Goal: Task Accomplishment & Management: Use online tool/utility

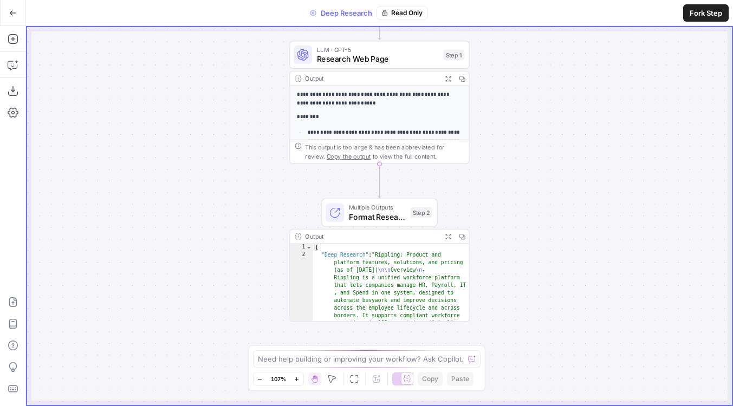
drag, startPoint x: 178, startPoint y: 190, endPoint x: 178, endPoint y: 121, distance: 68.8
click at [178, 121] on div "**********" at bounding box center [379, 216] width 704 height 378
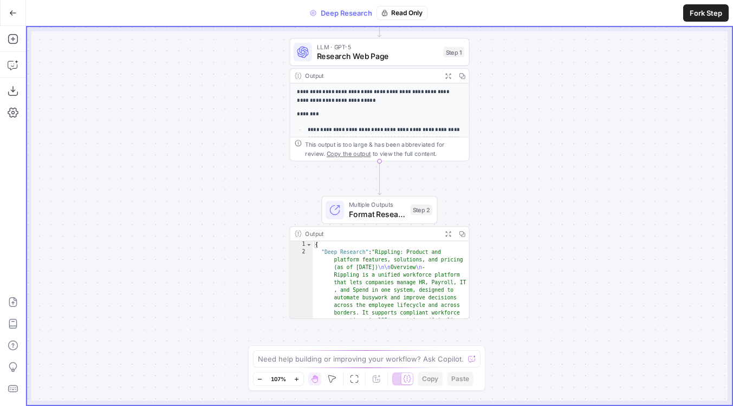
drag, startPoint x: 204, startPoint y: 188, endPoint x: 197, endPoint y: 220, distance: 32.8
click at [197, 220] on div "**********" at bounding box center [379, 216] width 704 height 378
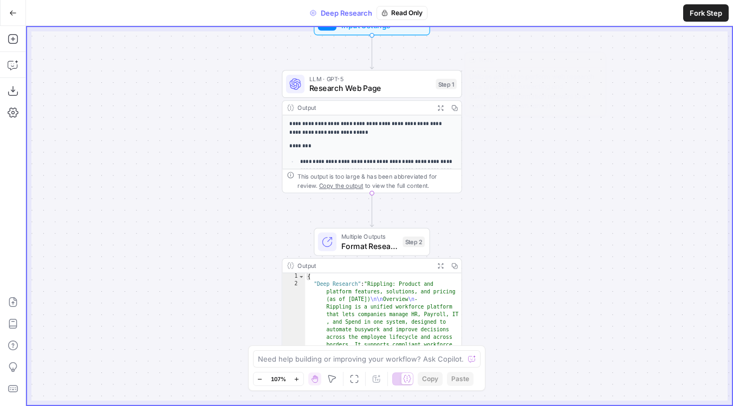
click at [331, 89] on span "Research Web Page" at bounding box center [370, 87] width 122 height 11
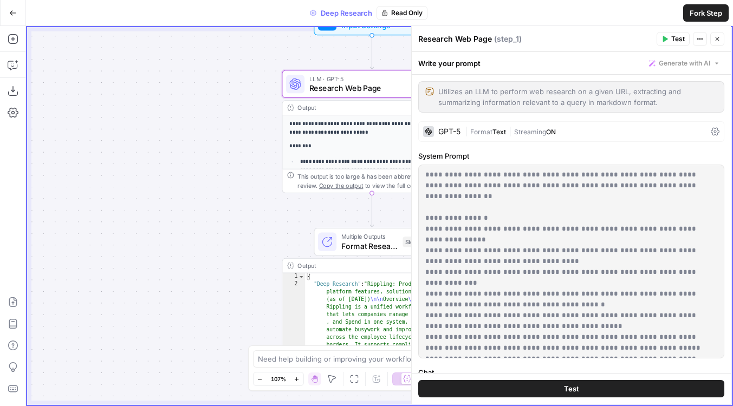
scroll to position [140, 0]
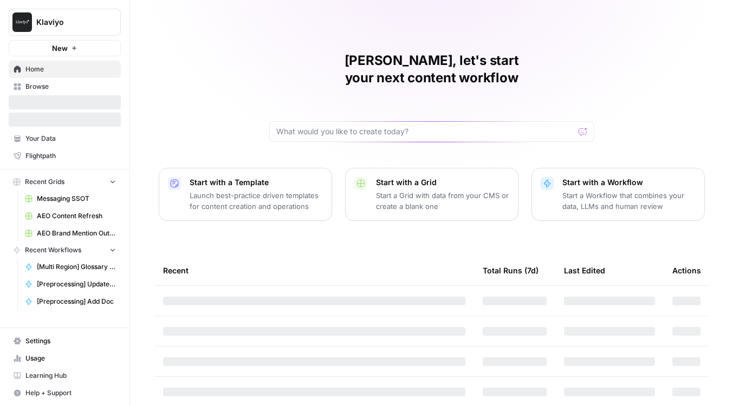
click at [113, 25] on icon "Workspace: Klaviyo" at bounding box center [111, 22] width 11 height 11
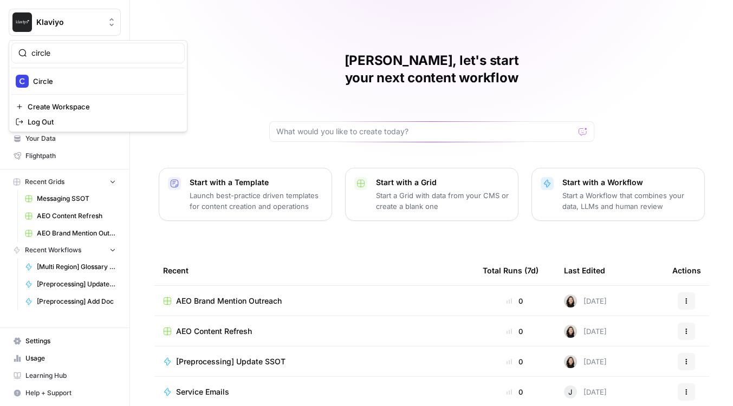
type input "circle"
click at [64, 75] on div "Circle" at bounding box center [98, 81] width 165 height 13
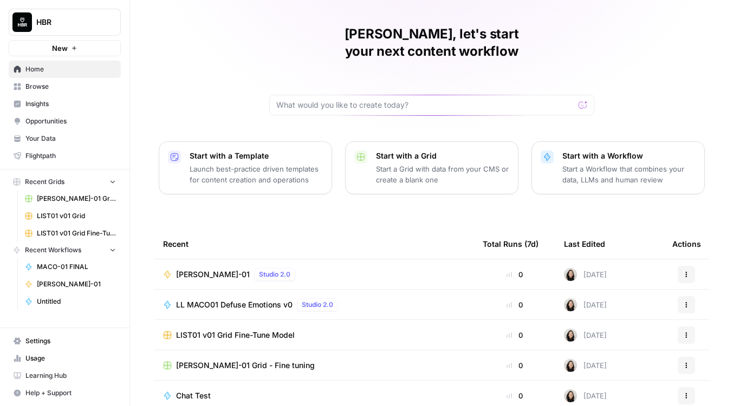
scroll to position [42, 0]
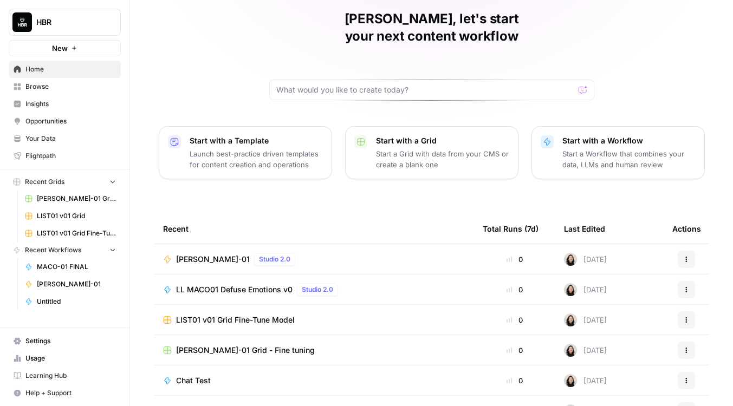
click at [35, 339] on span "Settings" at bounding box center [70, 341] width 90 height 10
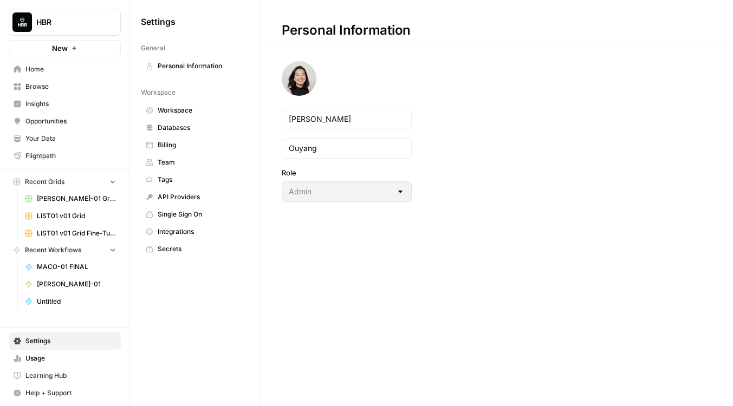
click at [47, 360] on span "Usage" at bounding box center [70, 359] width 90 height 10
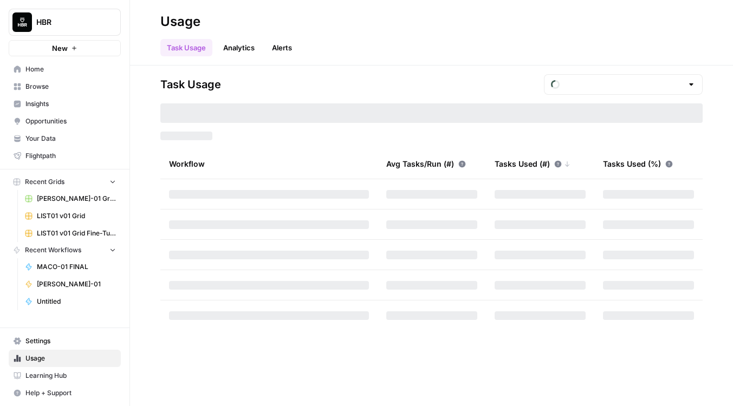
type input "October Tasks"
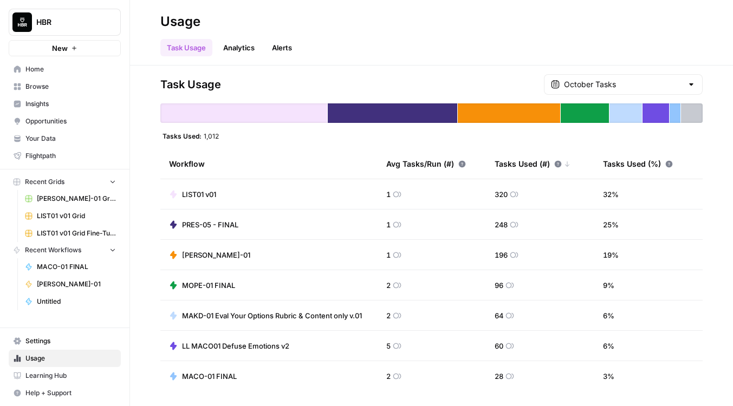
click at [626, 94] on div "October Tasks" at bounding box center [623, 84] width 159 height 21
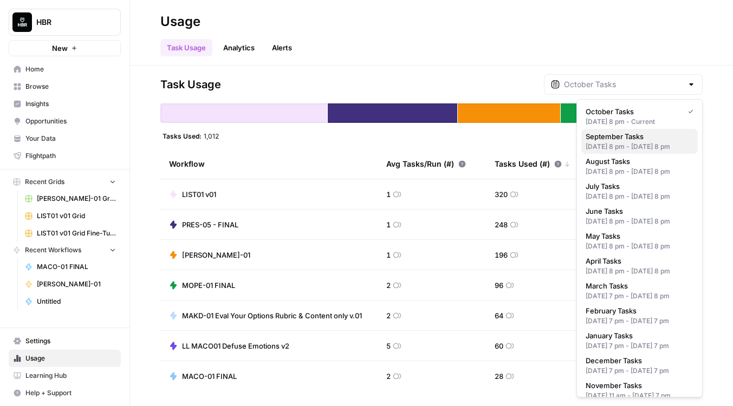
click at [613, 144] on div "Aug 31, 2025 8 pm - Sep 30, 2025 8 pm" at bounding box center [639, 147] width 108 height 10
type input "September Tasks"
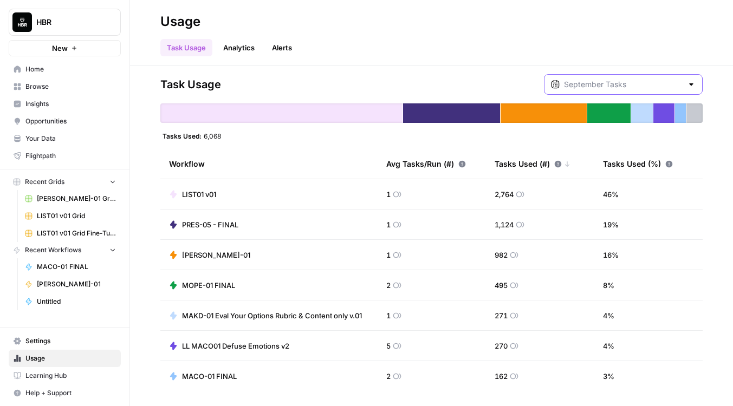
click at [650, 82] on input "text" at bounding box center [623, 84] width 119 height 11
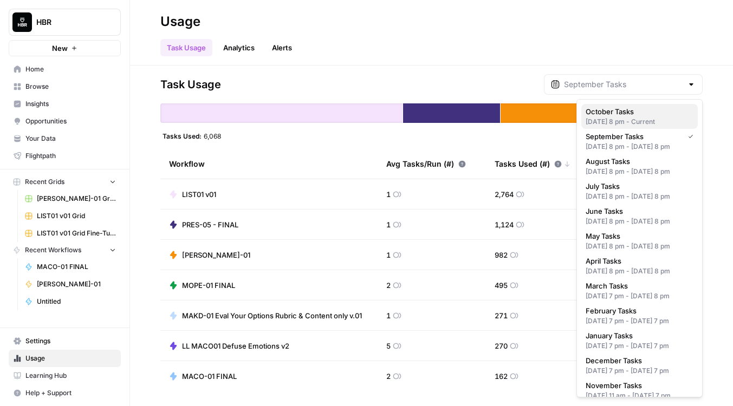
click at [616, 116] on span "October Tasks" at bounding box center [636, 111] width 103 height 11
type input "October Tasks"
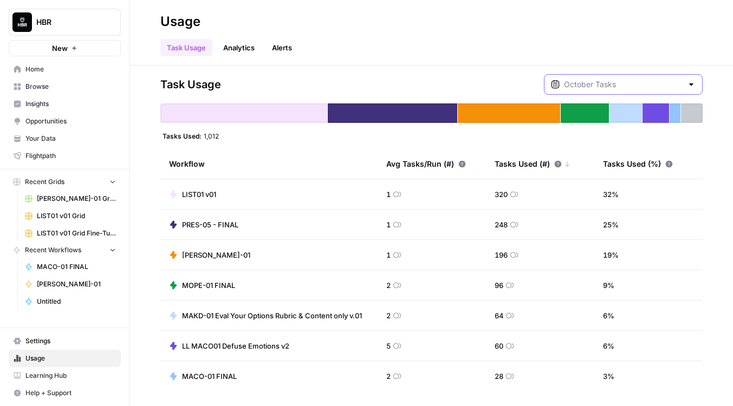
click at [622, 80] on input "text" at bounding box center [623, 84] width 119 height 11
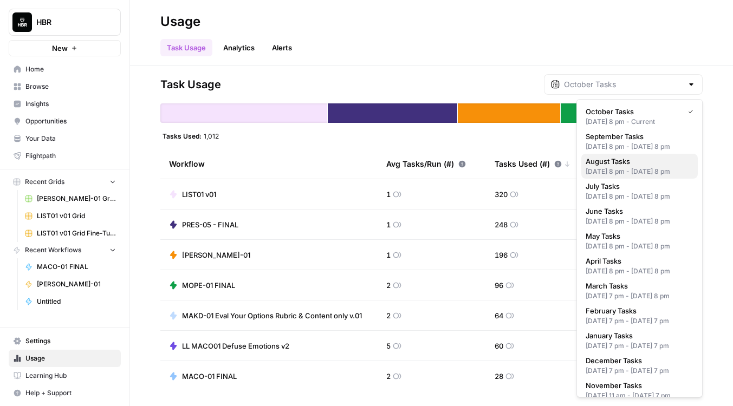
click at [616, 167] on span "August Tasks" at bounding box center [636, 161] width 103 height 11
type input "August Tasks"
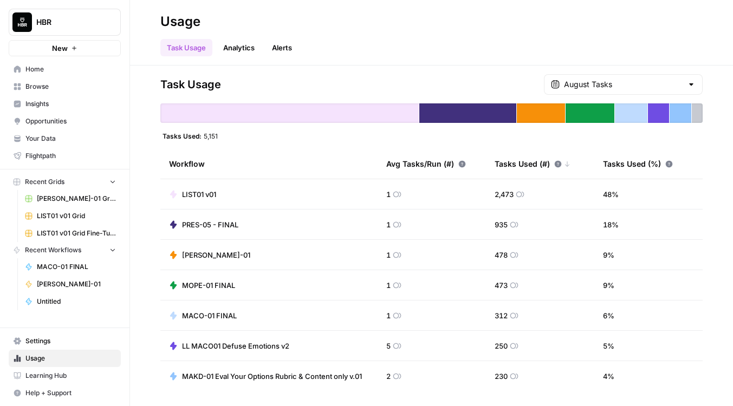
click at [598, 90] on div "August Tasks" at bounding box center [623, 84] width 159 height 21
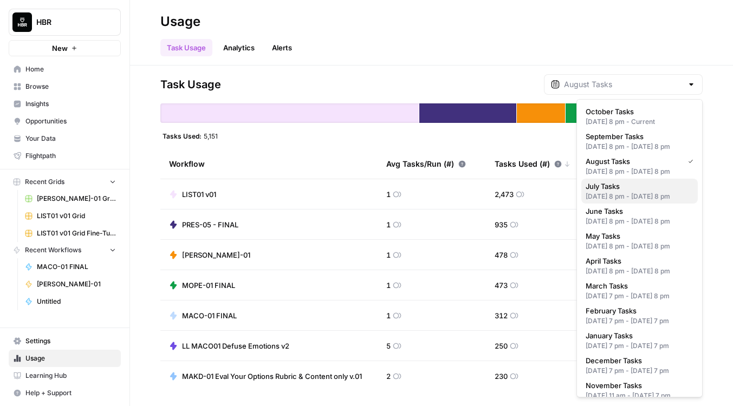
click at [602, 201] on div "[DATE] 8 pm - [DATE] 8 pm" at bounding box center [639, 197] width 108 height 10
type input "July Tasks"
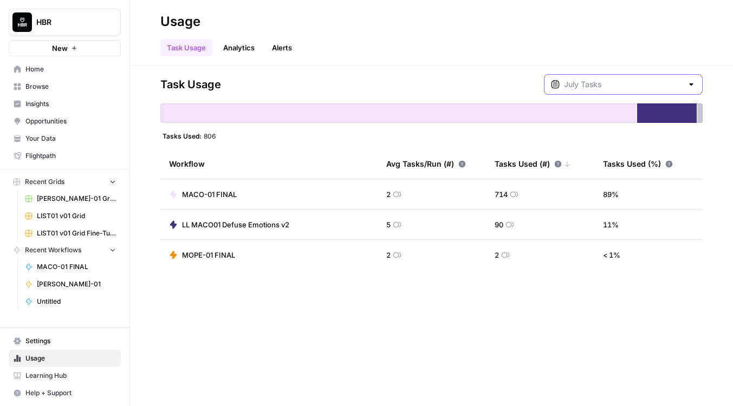
click at [607, 82] on input "text" at bounding box center [623, 84] width 119 height 11
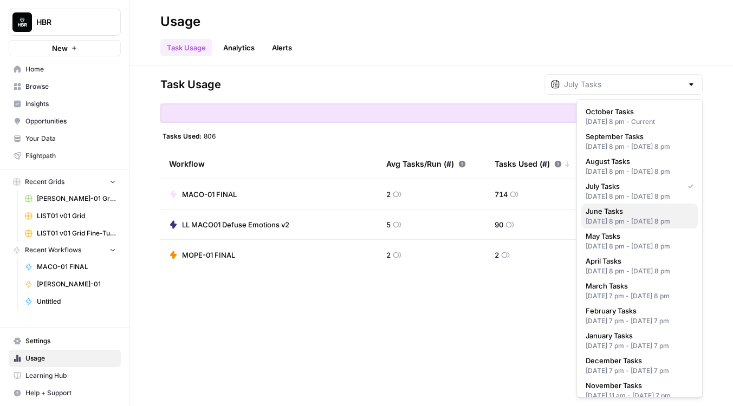
click at [616, 226] on div "May 31, 2025 8 pm - Jun 30, 2025 8 pm" at bounding box center [639, 222] width 108 height 10
type input "June Tasks"
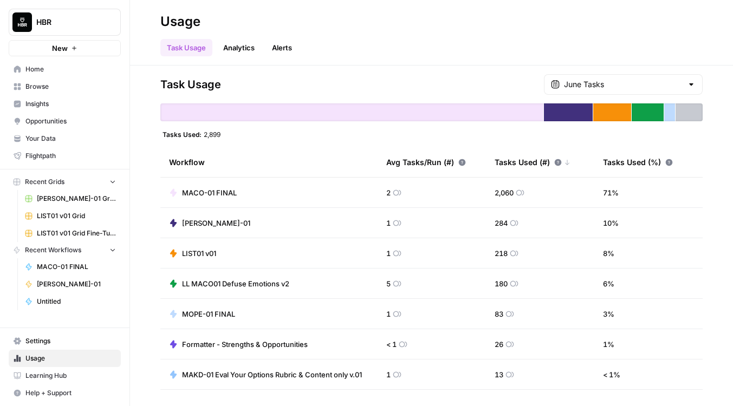
click at [112, 25] on icon "Workspace: HBR" at bounding box center [111, 22] width 4 height 8
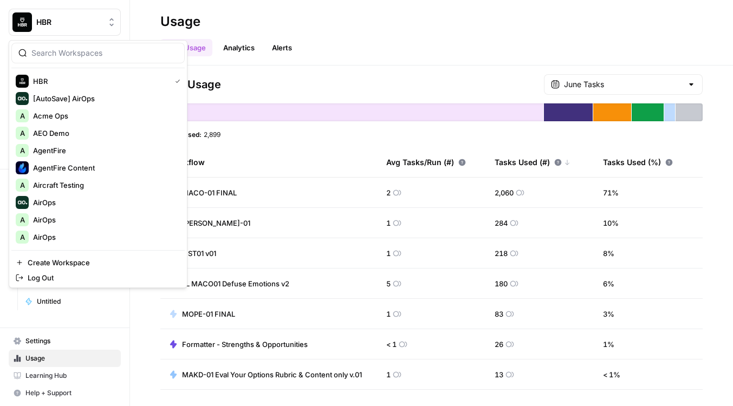
click at [82, 56] on input "search" at bounding box center [104, 53] width 146 height 11
type input "userev"
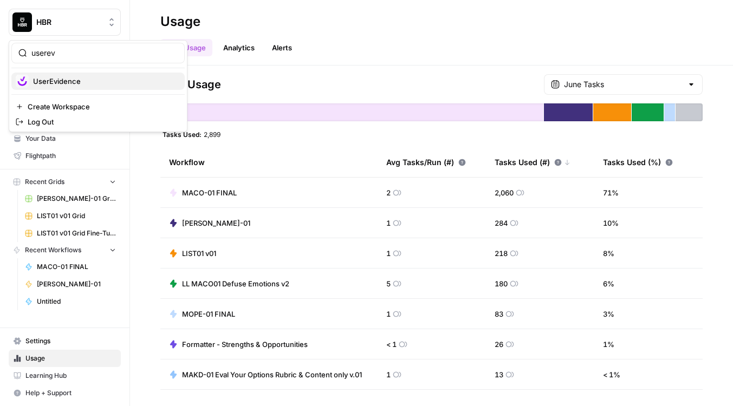
click at [66, 80] on span "UserEvidence" at bounding box center [104, 81] width 143 height 11
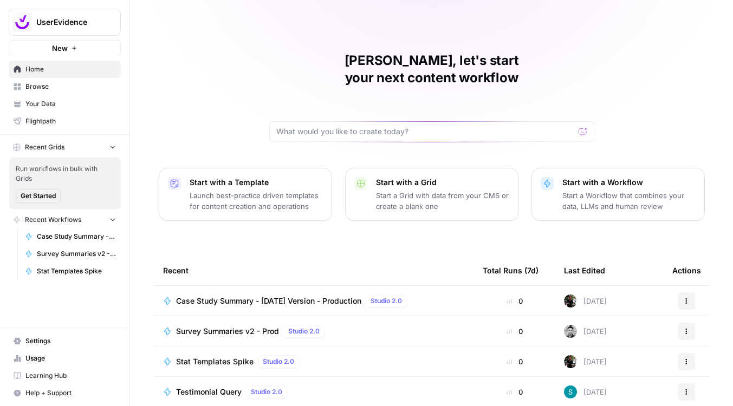
click at [38, 342] on span "Settings" at bounding box center [70, 341] width 90 height 10
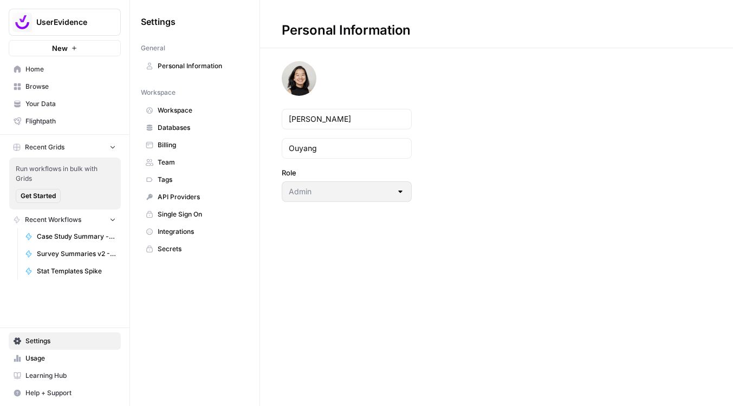
click at [41, 356] on span "Usage" at bounding box center [70, 359] width 90 height 10
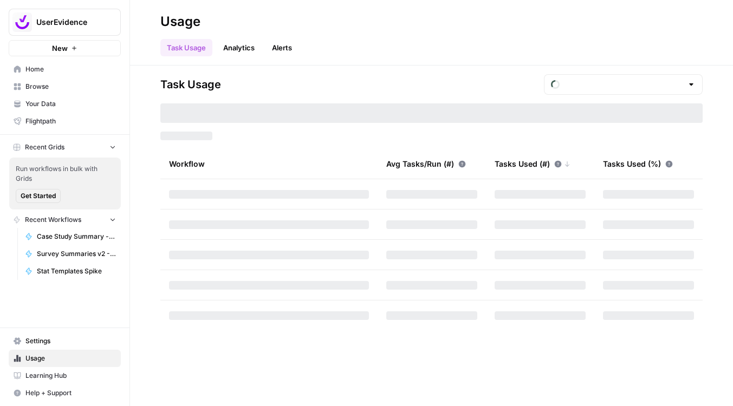
type input "October Tasks"
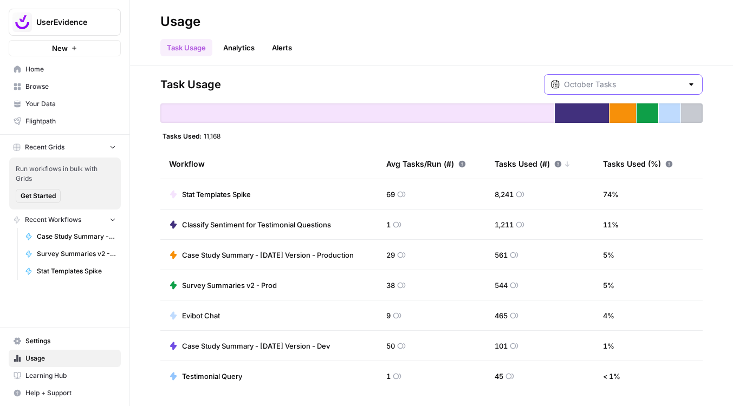
click at [669, 81] on input "text" at bounding box center [623, 84] width 119 height 11
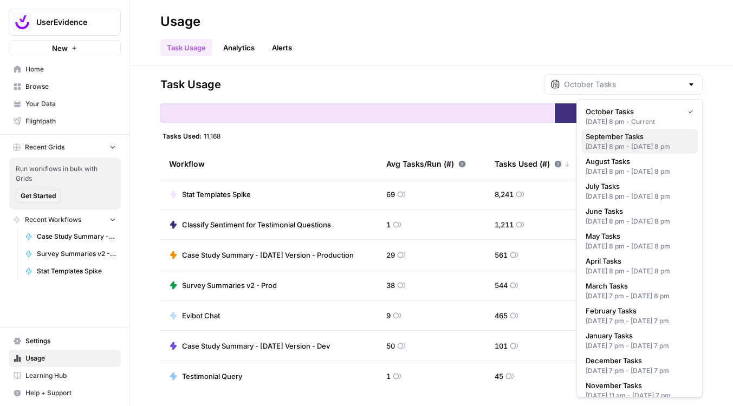
click at [645, 133] on span "September Tasks" at bounding box center [636, 136] width 103 height 11
type input "September Tasks"
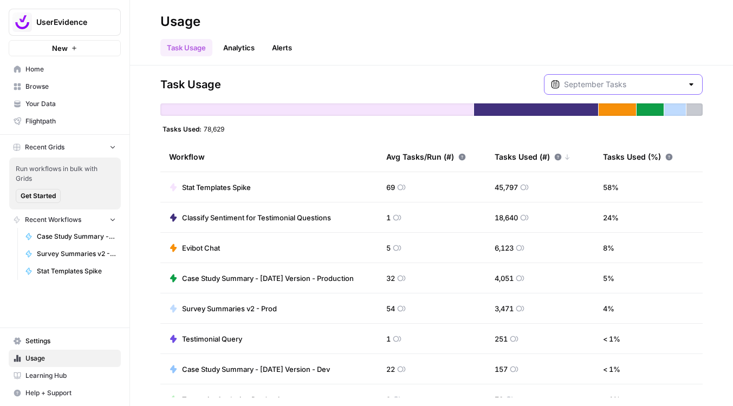
click at [644, 86] on input "text" at bounding box center [623, 84] width 119 height 11
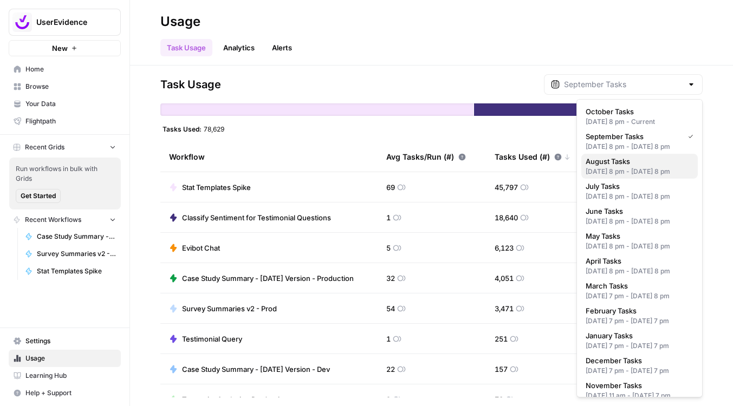
click at [629, 176] on div "[DATE] 8 pm - [DATE] 8 pm" at bounding box center [639, 172] width 108 height 10
type input "August Tasks"
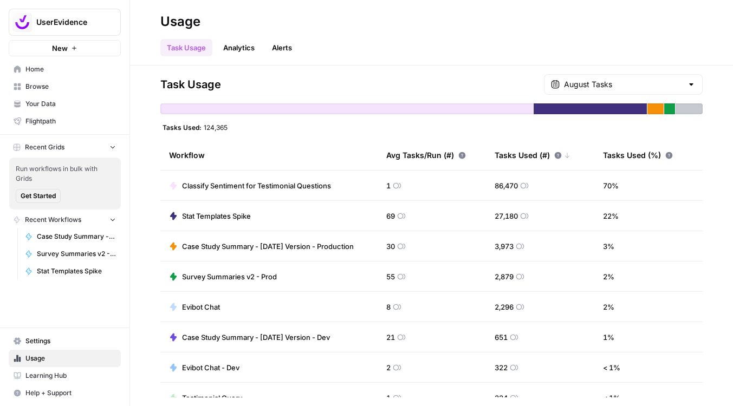
click at [643, 90] on div "August Tasks" at bounding box center [623, 84] width 159 height 21
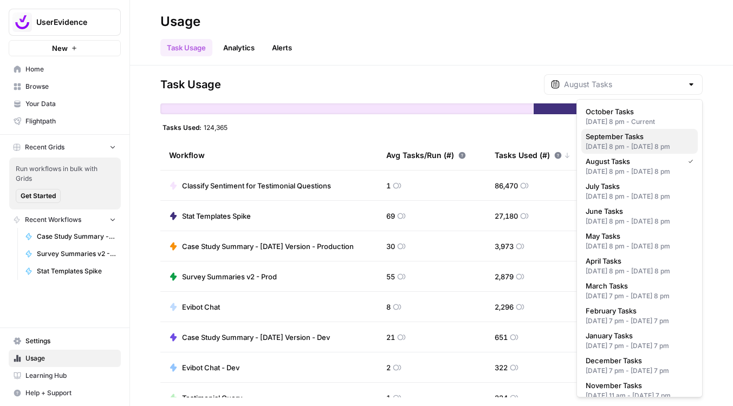
click at [637, 152] on div "Aug 31, 2025 8 pm - Sep 30, 2025 8 pm" at bounding box center [639, 147] width 108 height 10
type input "September Tasks"
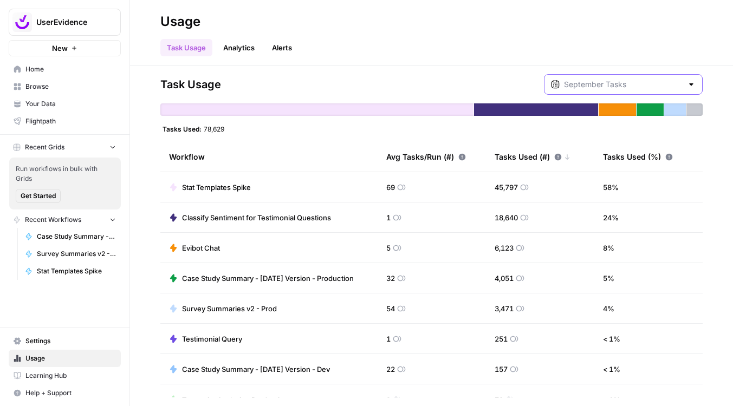
click at [669, 85] on input "text" at bounding box center [623, 84] width 119 height 11
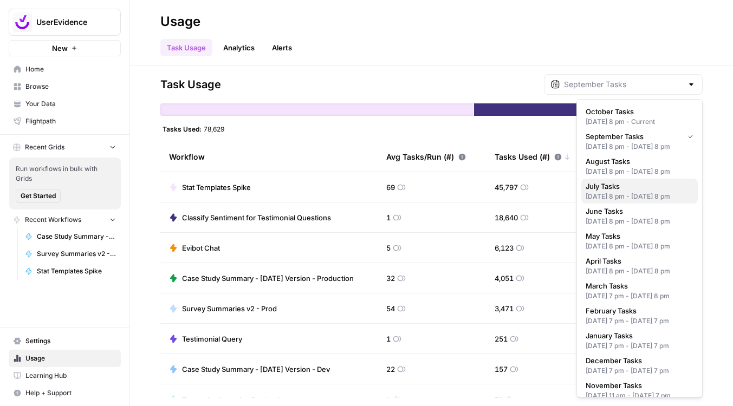
click at [631, 201] on div "Jun 30, 2025 8 pm - Jul 31, 2025 8 pm" at bounding box center [639, 197] width 108 height 10
type input "July Tasks"
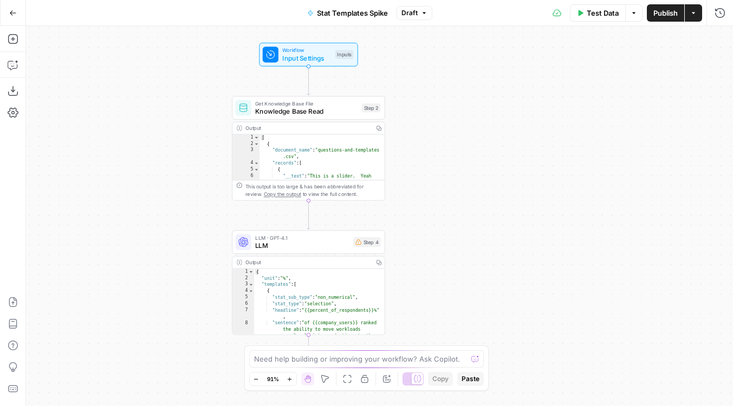
drag, startPoint x: 533, startPoint y: 248, endPoint x: 462, endPoint y: 247, distance: 70.9
click at [462, 247] on div "Workflow Input Settings Inputs Get Knowledge Base File Knowledge Base Read Step…" at bounding box center [379, 216] width 707 height 380
click at [695, 21] on button "Actions" at bounding box center [692, 12] width 17 height 17
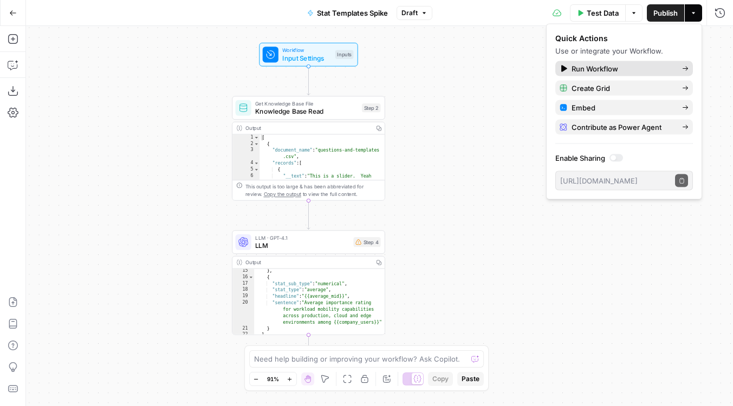
click at [574, 67] on span "Run Workflow" at bounding box center [622, 68] width 102 height 11
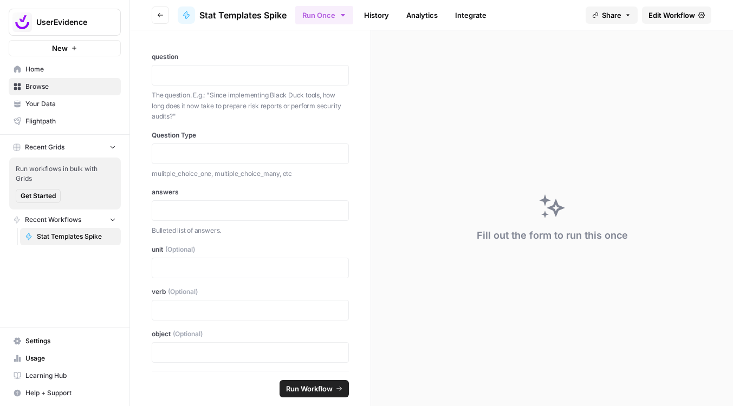
click at [380, 23] on link "History" at bounding box center [376, 14] width 38 height 17
